Goal: Information Seeking & Learning: Learn about a topic

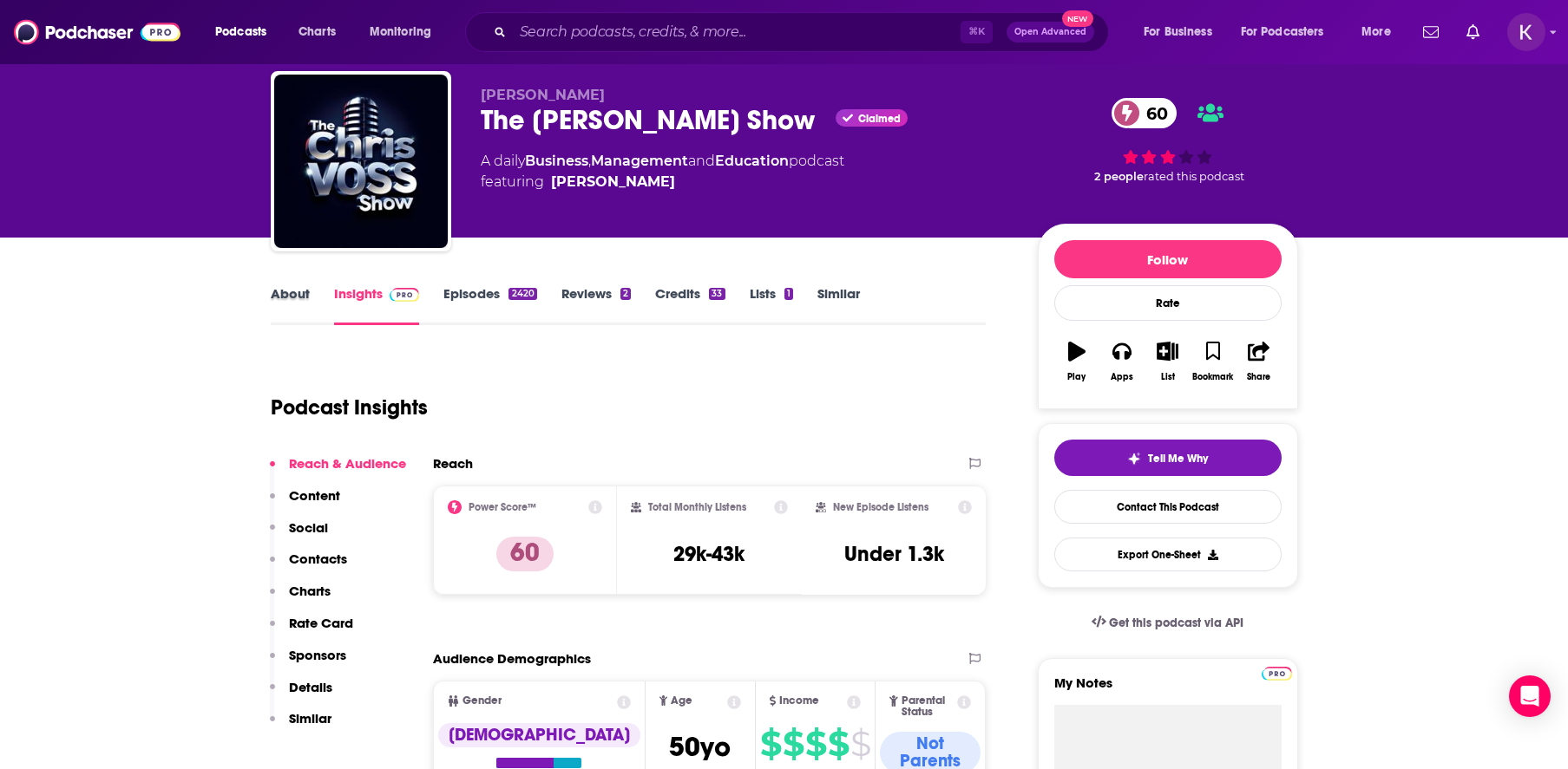
click at [309, 288] on div "About" at bounding box center [302, 305] width 63 height 40
click at [304, 292] on link "About" at bounding box center [289, 305] width 39 height 40
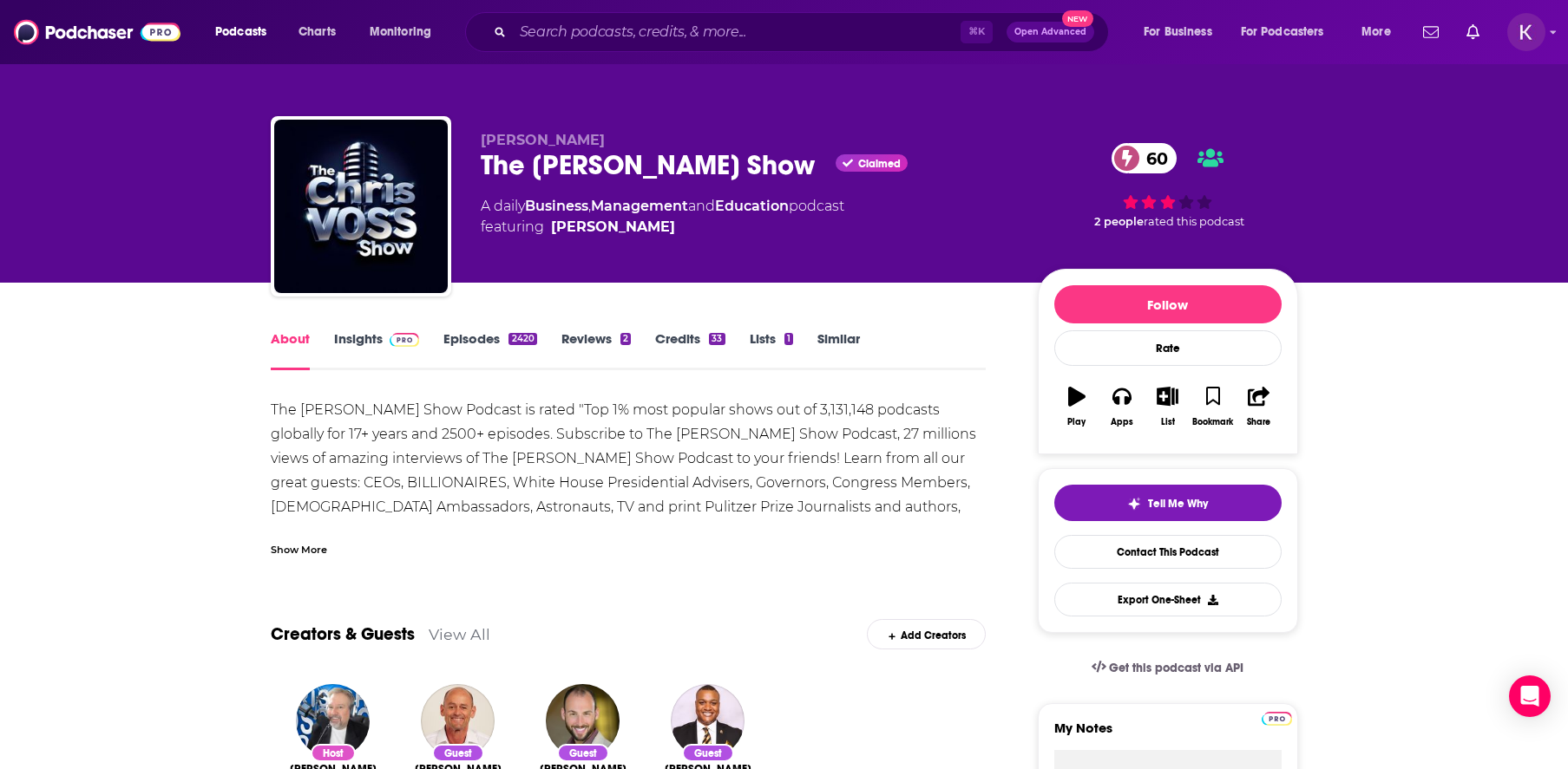
click at [309, 554] on div "Show More" at bounding box center [298, 548] width 56 height 17
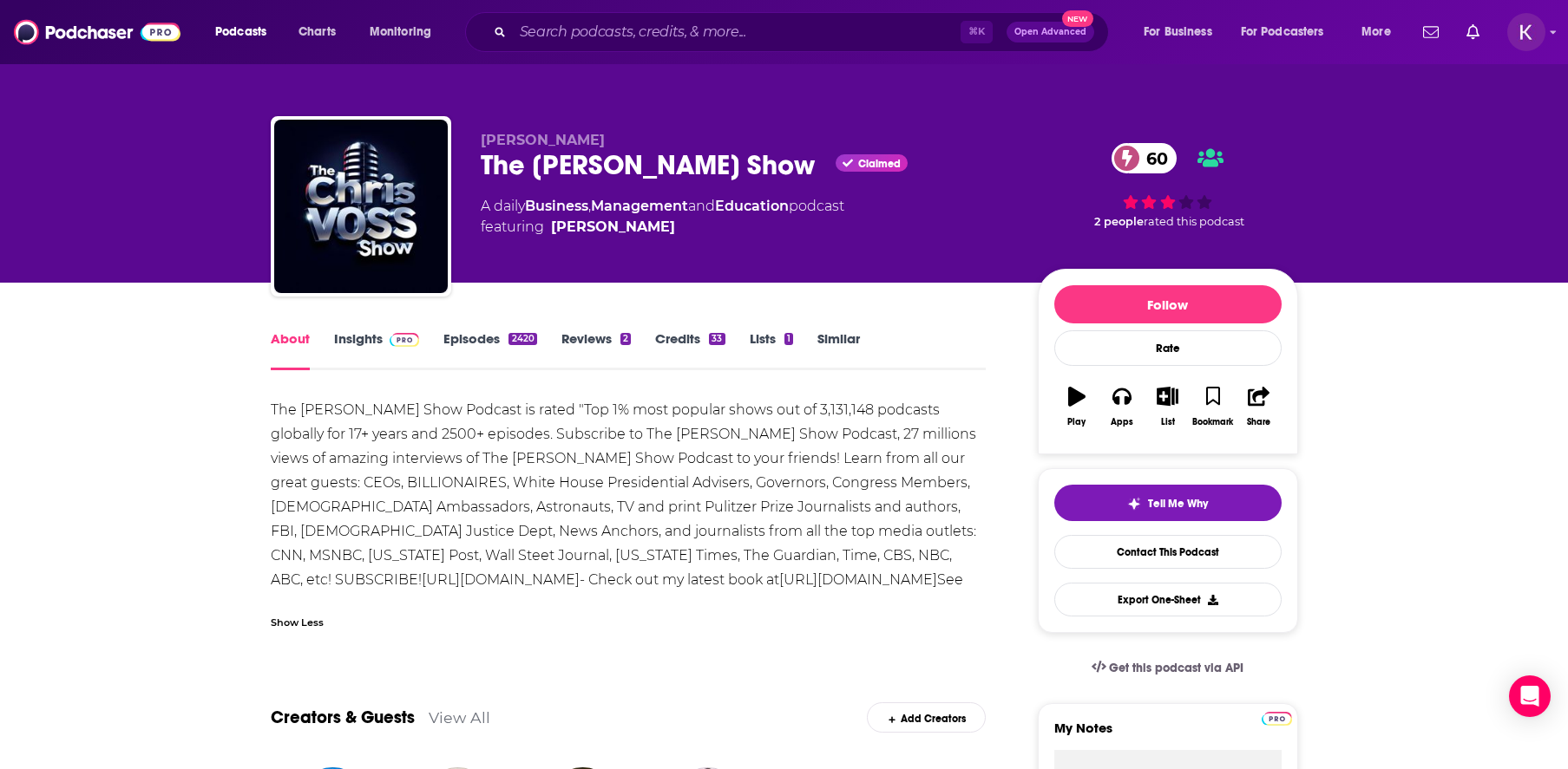
click at [370, 342] on link "Insights" at bounding box center [377, 350] width 86 height 40
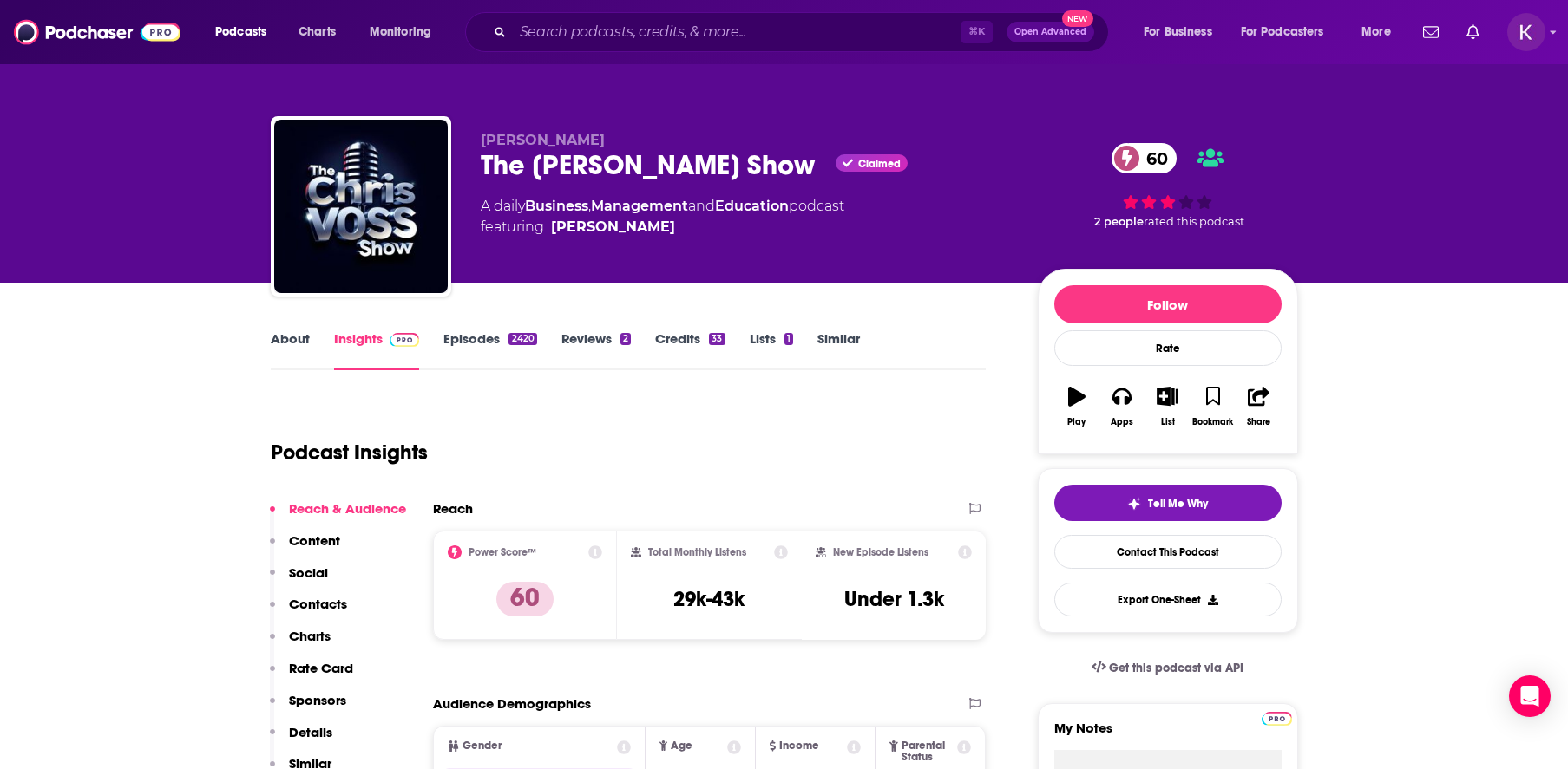
click at [281, 339] on link "About" at bounding box center [289, 350] width 39 height 40
